Goal: Navigation & Orientation: Find specific page/section

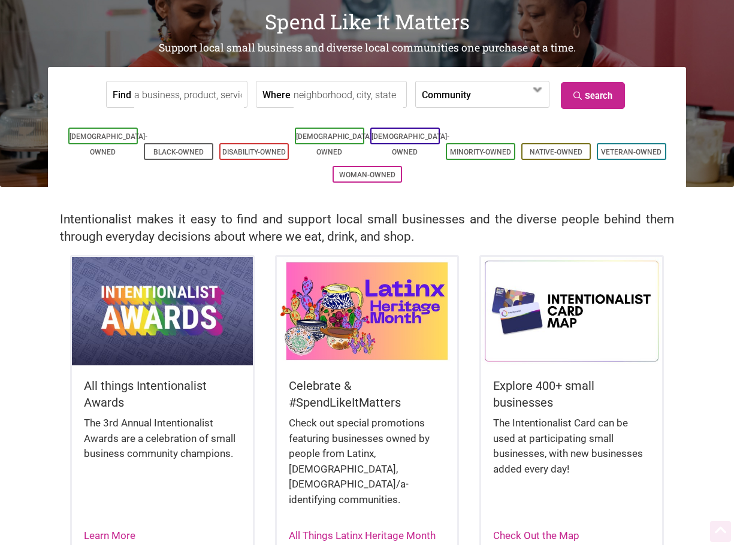
scroll to position [180, 0]
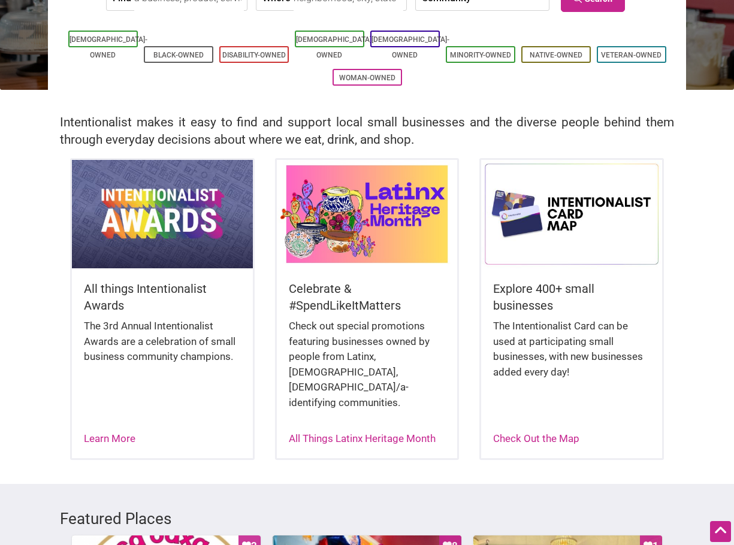
click at [402, 188] on img at bounding box center [367, 214] width 181 height 108
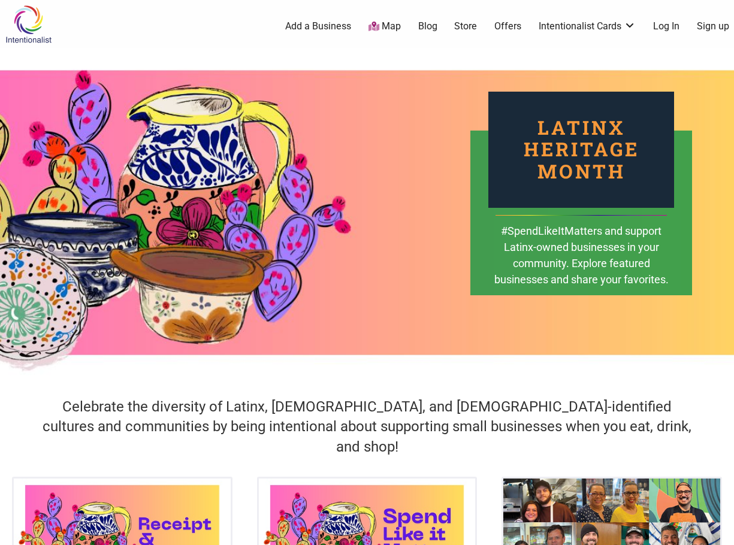
click at [385, 364] on div "Latinx Heritage Month #SpendLikeItMatters and support Latinx-owned businesses i…" at bounding box center [367, 212] width 734 height 329
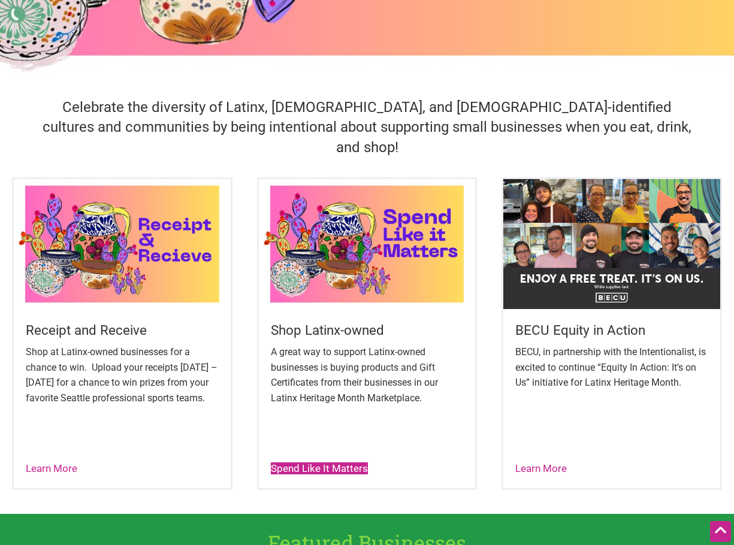
click at [354, 462] on link "Spend Like It Matters" at bounding box center [319, 468] width 97 height 12
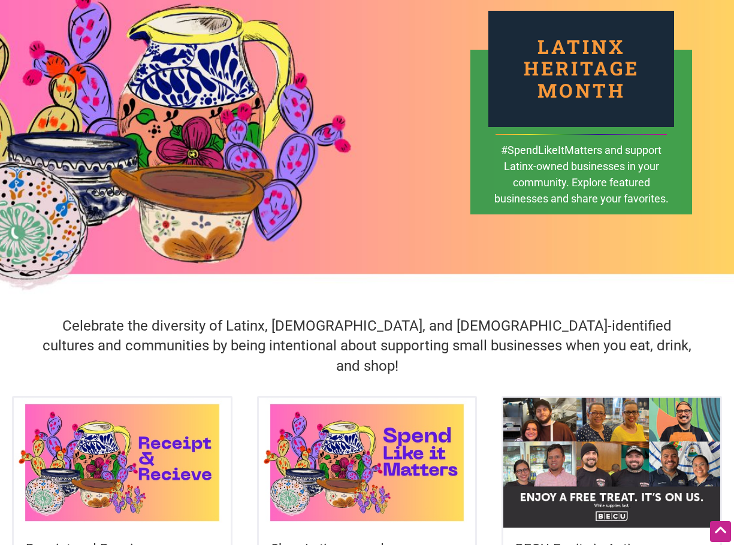
scroll to position [60, 0]
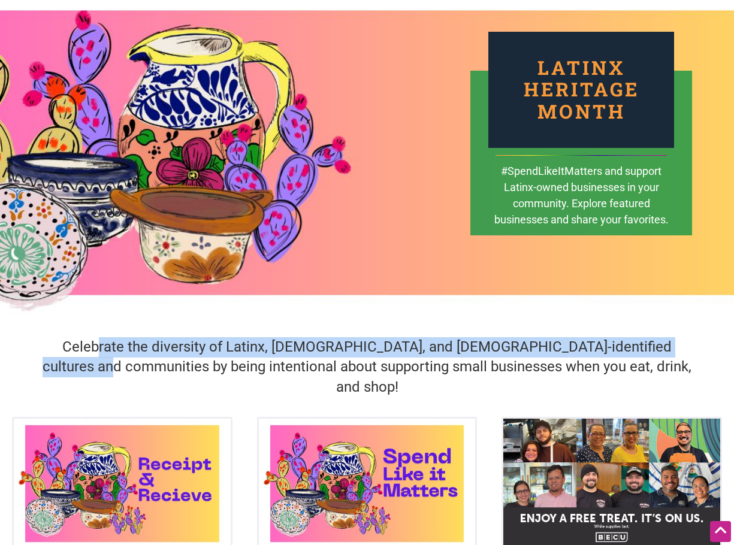
drag, startPoint x: 87, startPoint y: 337, endPoint x: 694, endPoint y: 334, distance: 606.8
click at [694, 334] on div "Celebrate the diversity of Latinx, [DEMOGRAPHIC_DATA], and [DEMOGRAPHIC_DATA]-i…" at bounding box center [367, 366] width 734 height 99
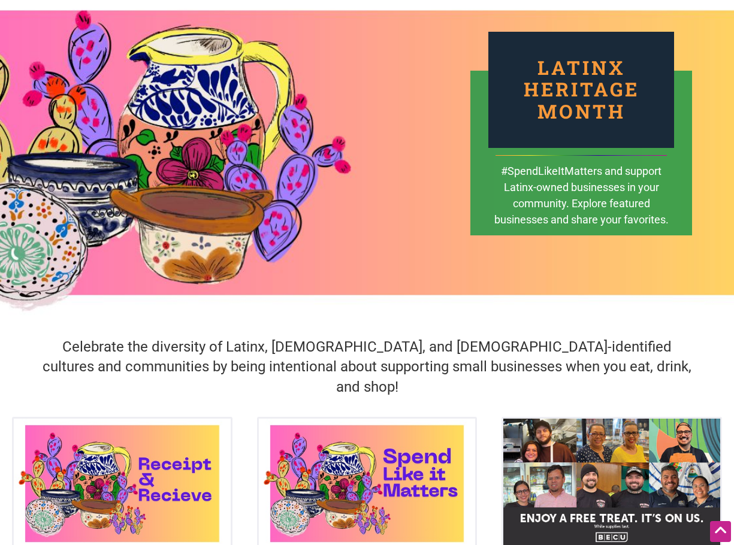
click at [659, 362] on h4 "Celebrate the diversity of Latinx, [DEMOGRAPHIC_DATA], and [DEMOGRAPHIC_DATA]-i…" at bounding box center [367, 367] width 661 height 60
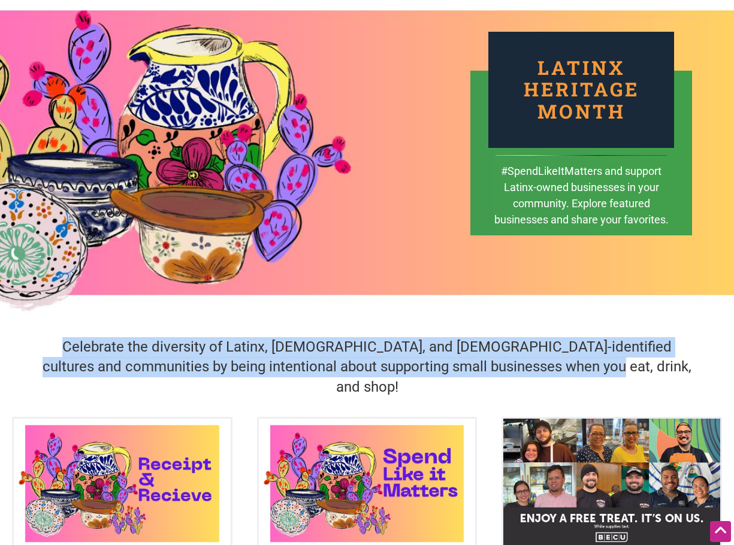
drag, startPoint x: 55, startPoint y: 346, endPoint x: 658, endPoint y: 373, distance: 603.7
click at [658, 373] on h4 "Celebrate the diversity of Latinx, [DEMOGRAPHIC_DATA], and [DEMOGRAPHIC_DATA]-i…" at bounding box center [367, 367] width 661 height 60
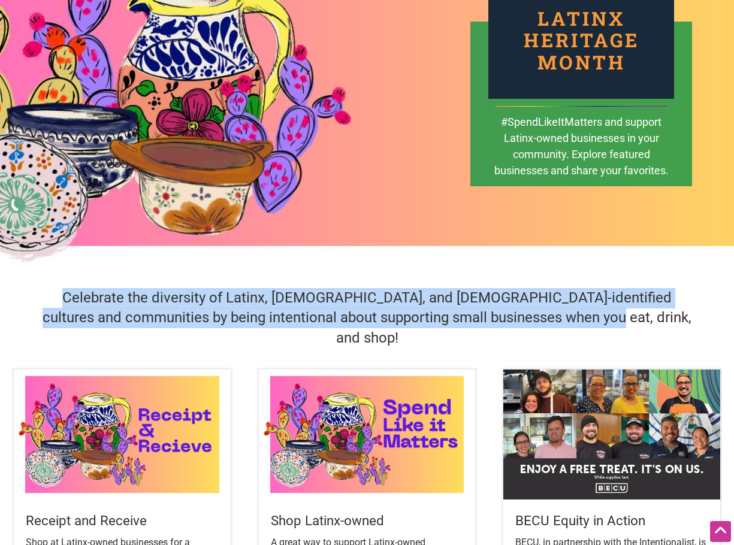
scroll to position [0, 0]
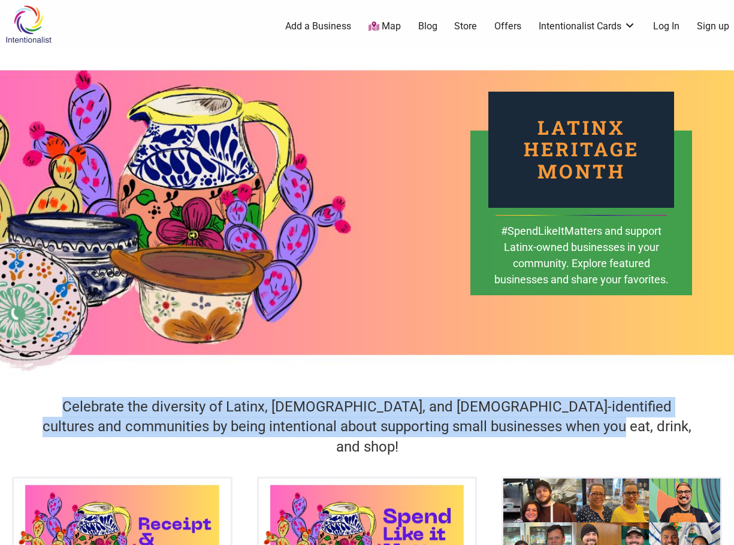
click at [23, 40] on img at bounding box center [28, 24] width 57 height 39
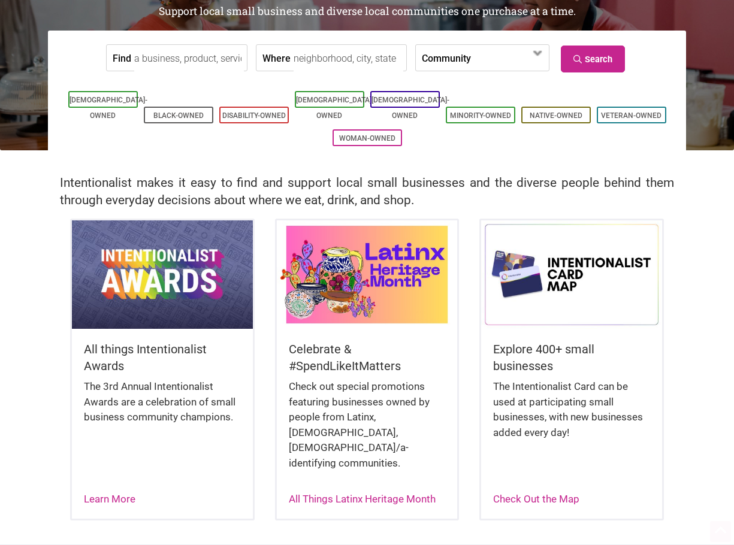
scroll to position [240, 0]
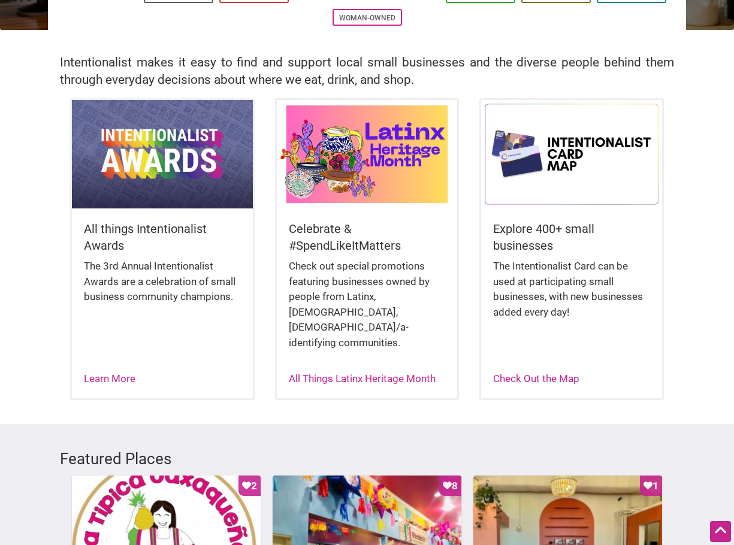
click at [344, 187] on img at bounding box center [367, 154] width 181 height 108
